Goal: Information Seeking & Learning: Compare options

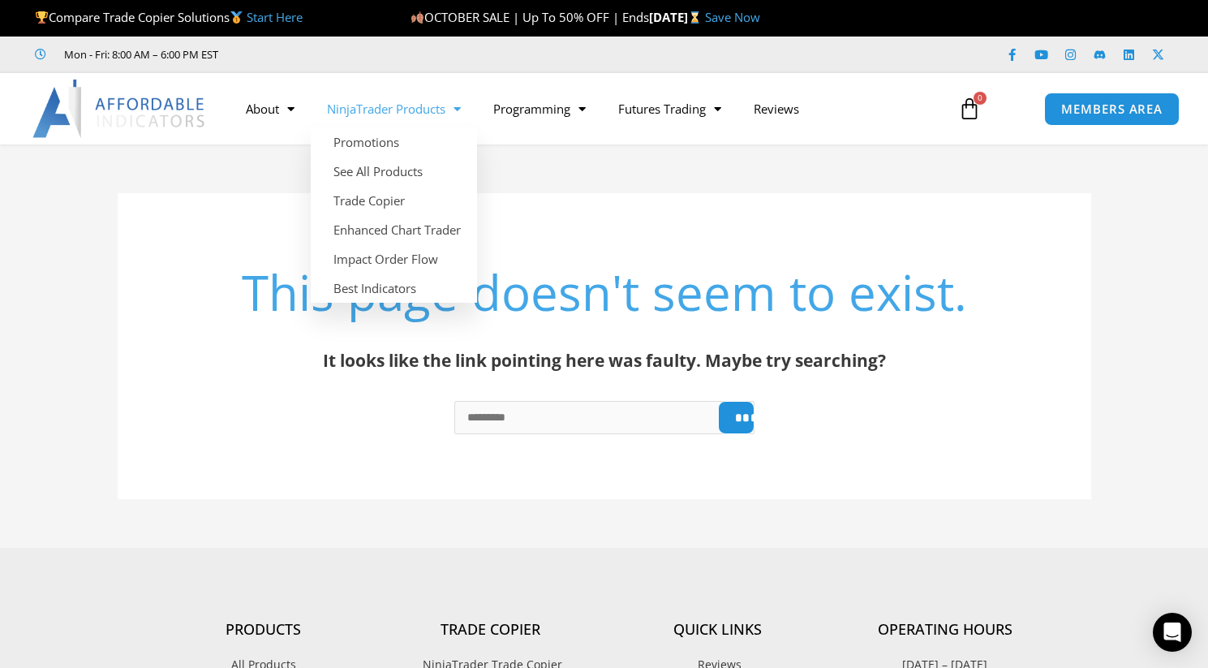
click at [416, 109] on link "NinjaTrader Products" at bounding box center [394, 108] width 166 height 37
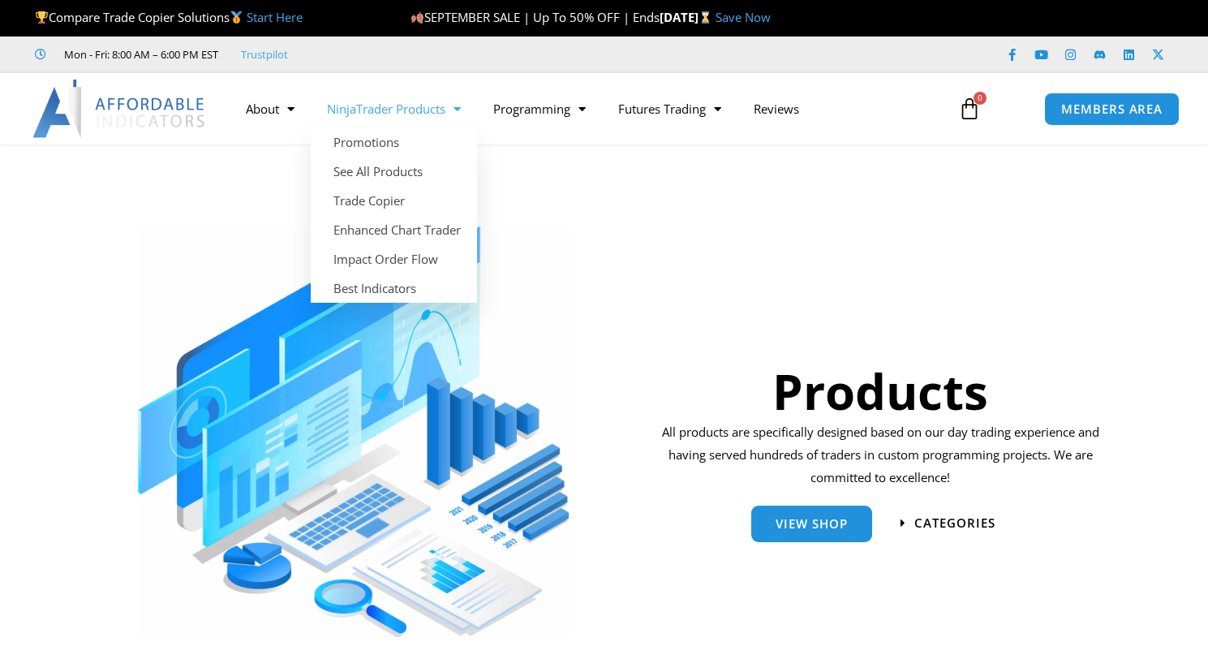
click at [454, 110] on span "Menu" at bounding box center [452, 109] width 15 height 28
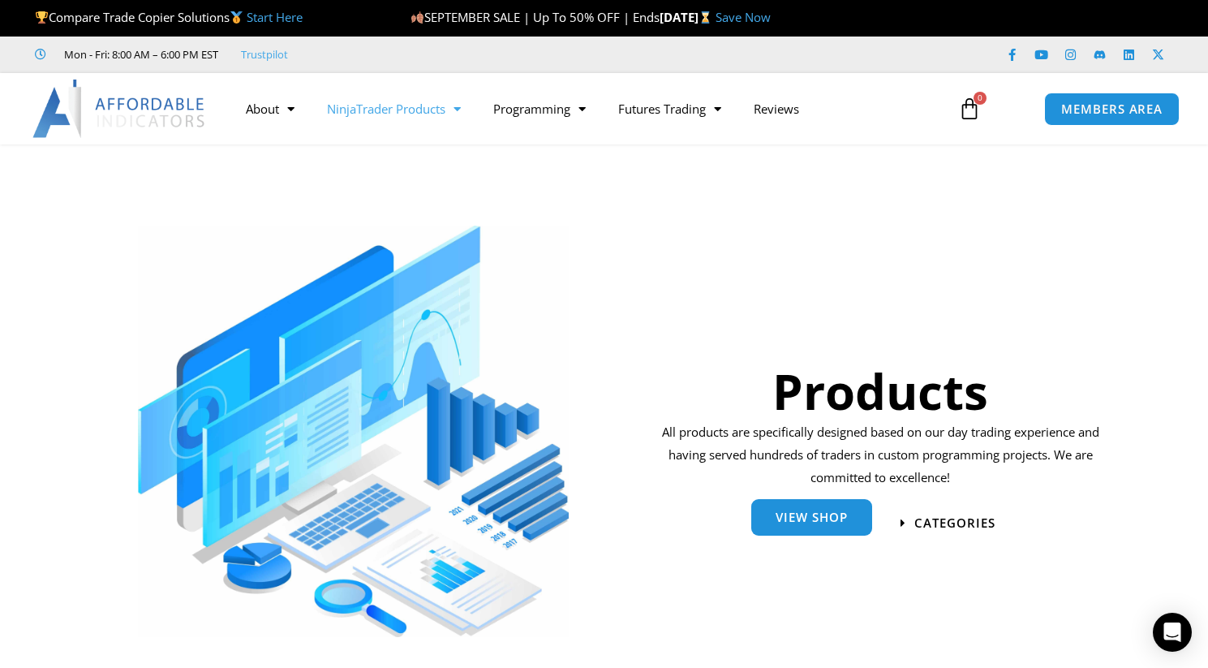
click at [806, 514] on span "View Shop" at bounding box center [812, 520] width 72 height 12
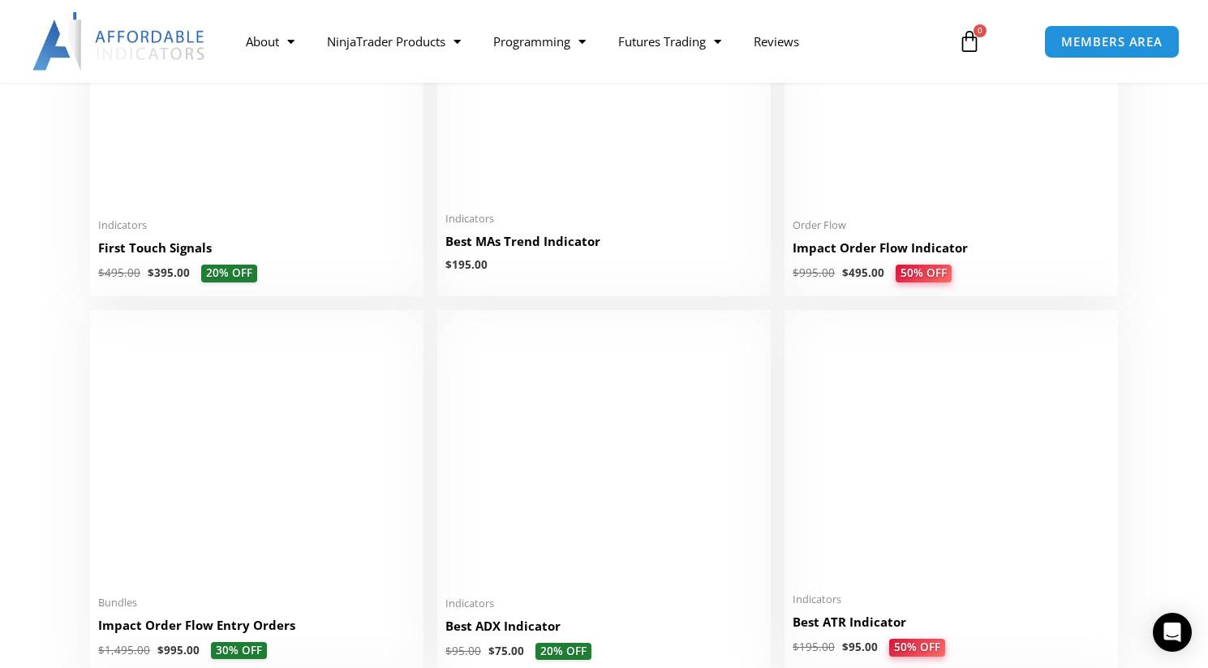
scroll to position [2798, 0]
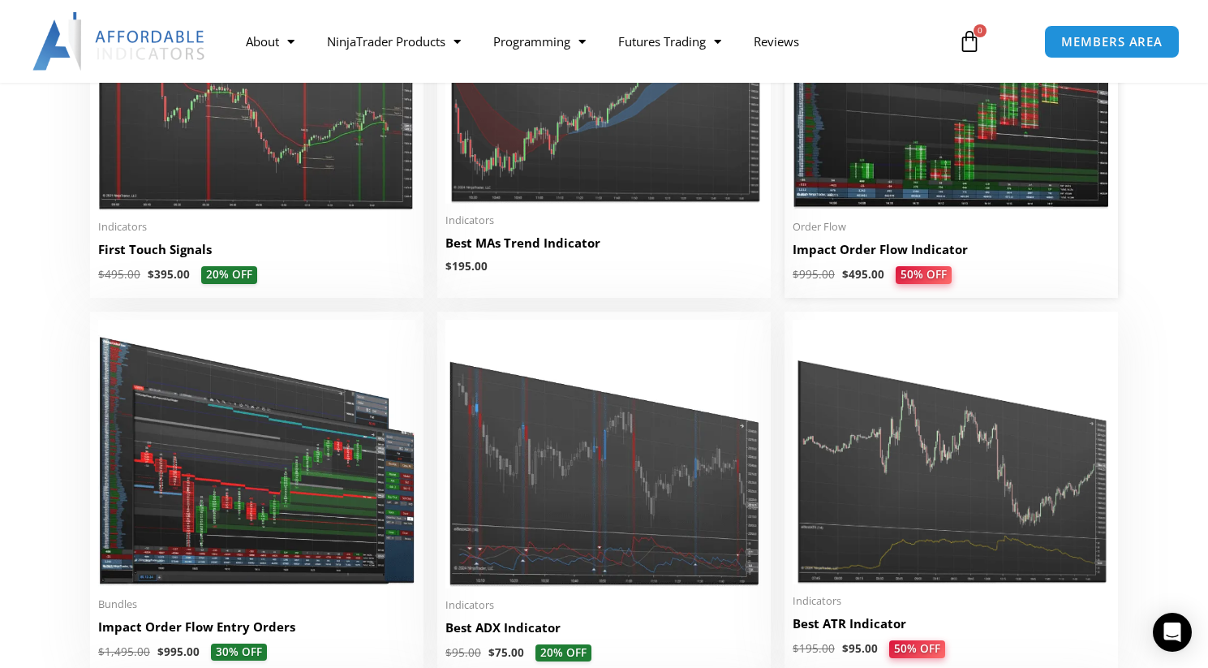
click at [979, 146] on img at bounding box center [951, 74] width 317 height 273
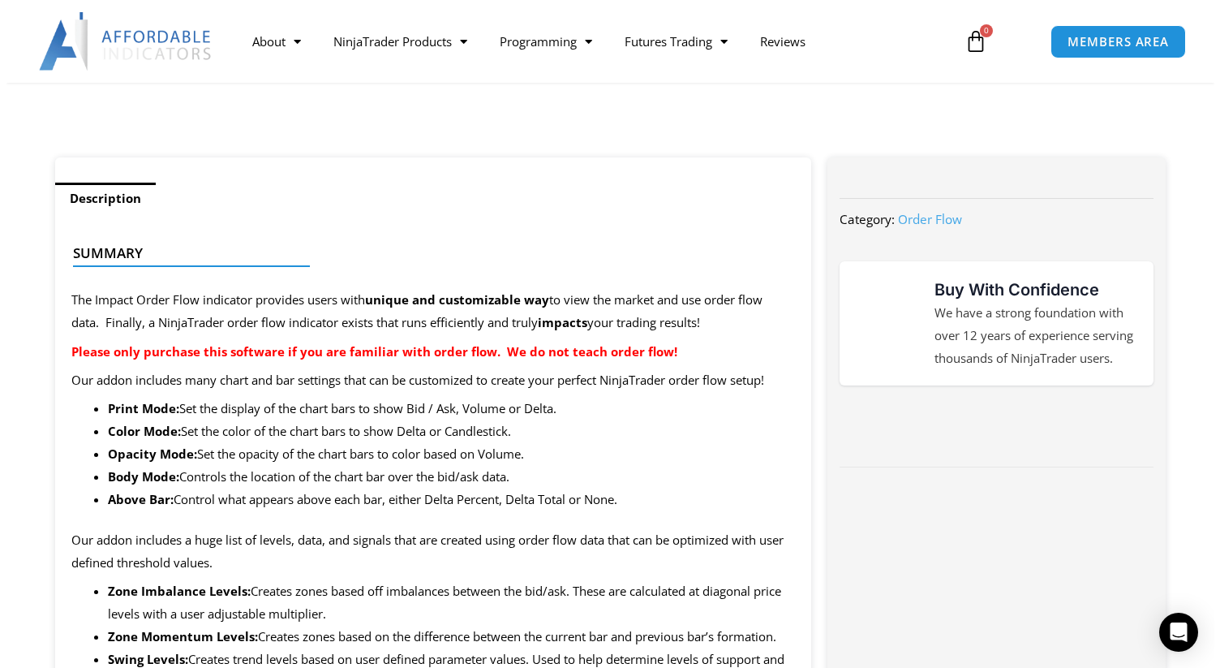
scroll to position [570, 0]
